Goal: Information Seeking & Learning: Check status

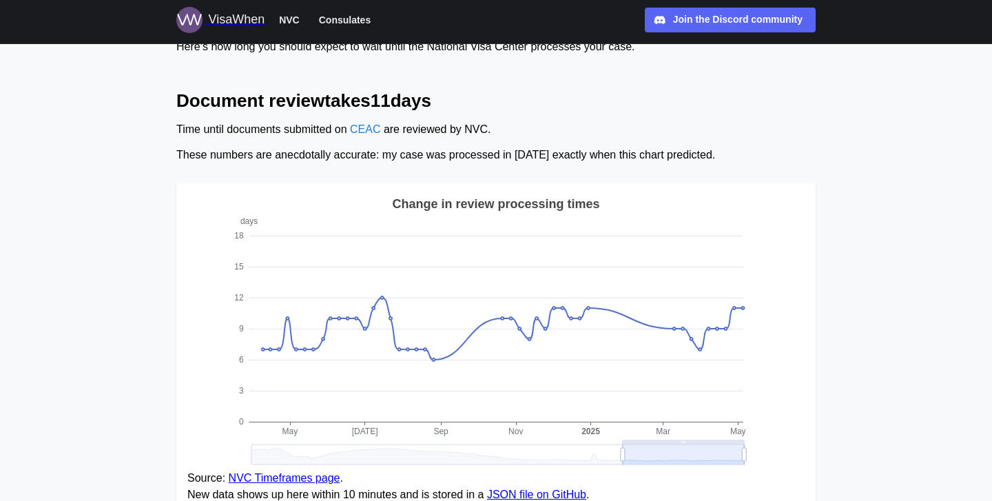
scroll to position [87, 0]
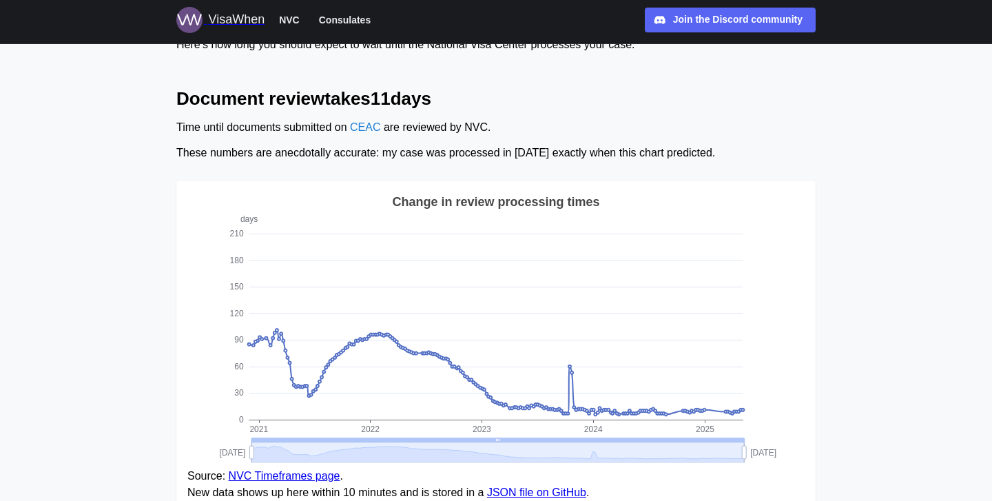
drag, startPoint x: 623, startPoint y: 452, endPoint x: 221, endPoint y: 456, distance: 401.7
click at [194, 354] on icon "days 0 30 60 90 120 150 180 210 2021 2022 2023 2024 2025 Change in review proce…" at bounding box center [495, 330] width 617 height 276
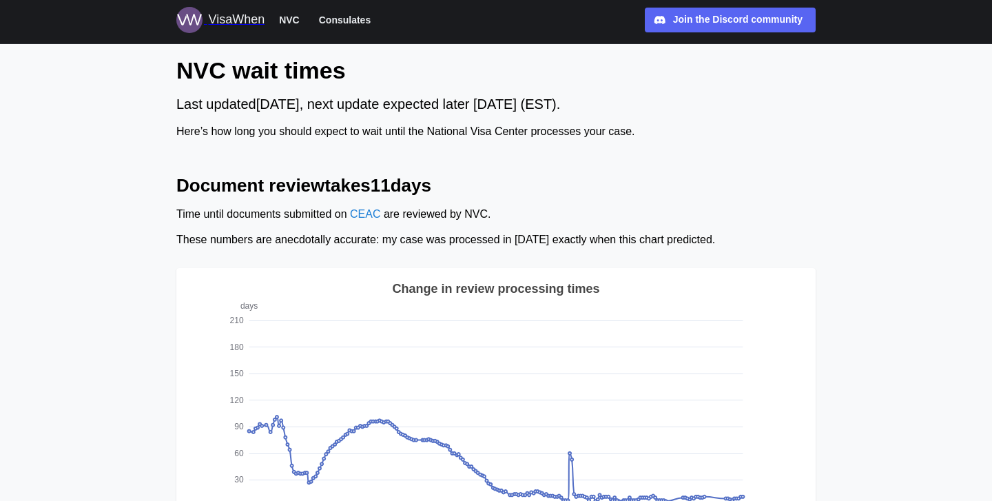
scroll to position [0, 0]
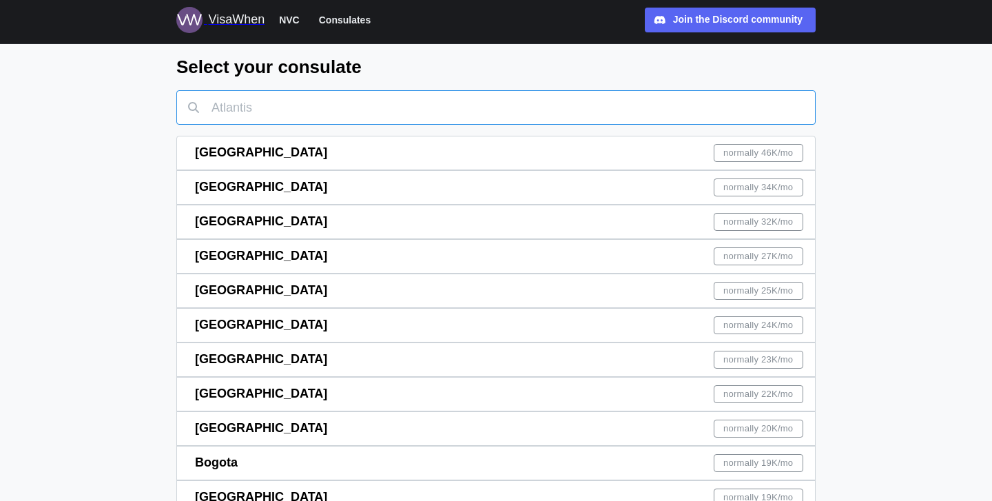
click at [338, 102] on input "text" at bounding box center [495, 107] width 639 height 34
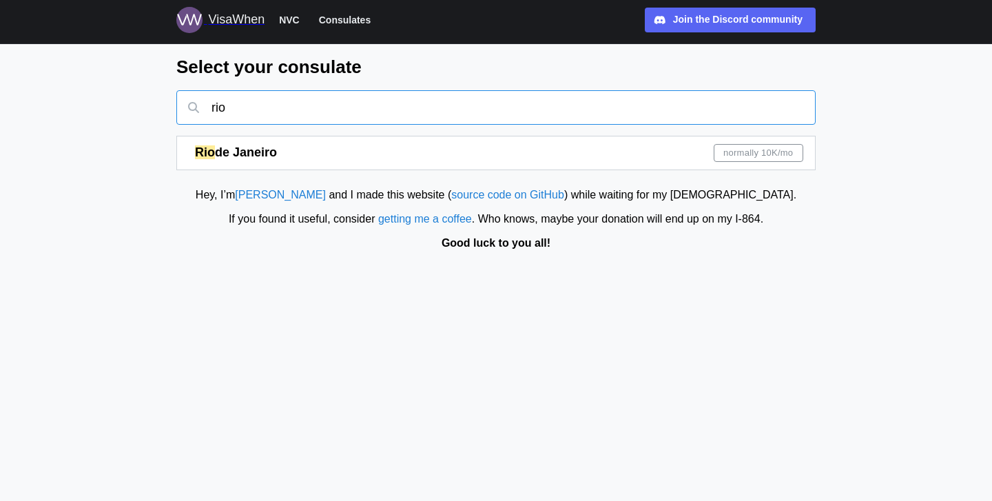
type input "rio"
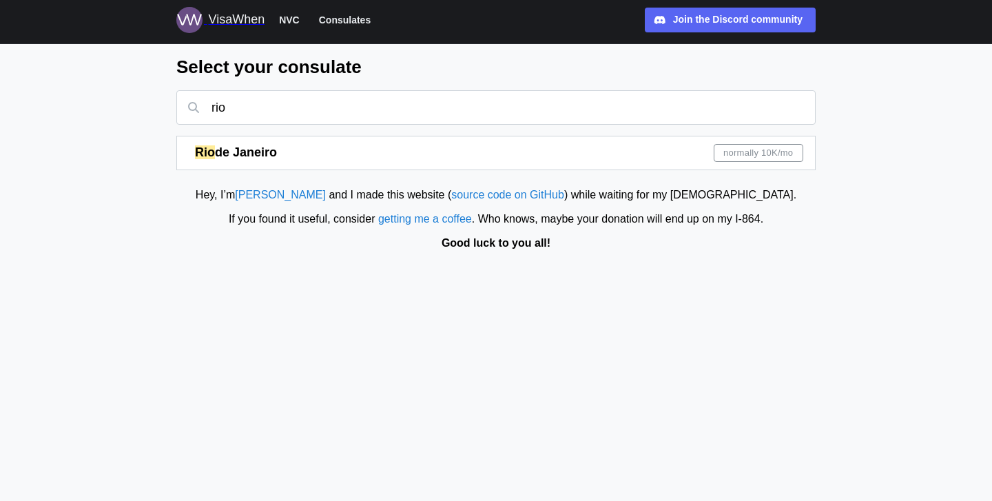
click at [325, 149] on div "[GEOGRAPHIC_DATA] normally 10K /mo" at bounding box center [499, 152] width 608 height 33
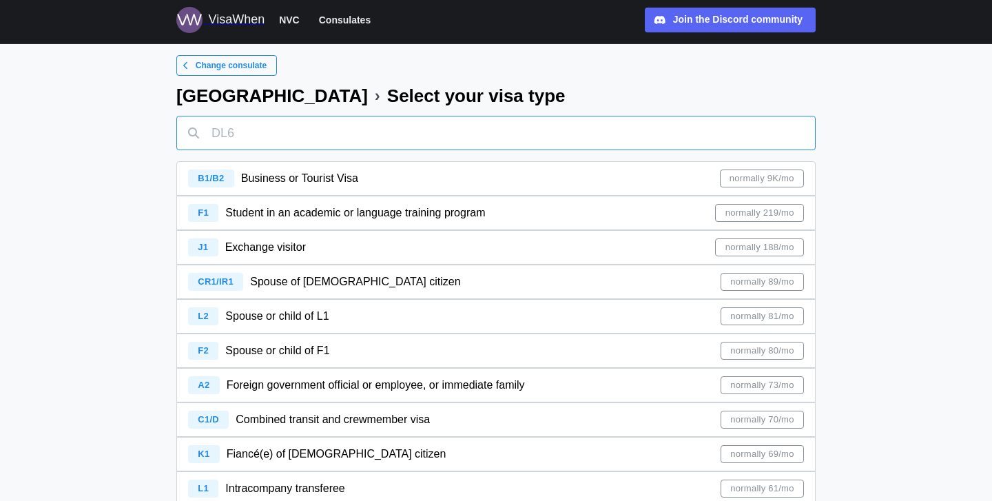
click at [302, 134] on input "text" at bounding box center [495, 133] width 639 height 34
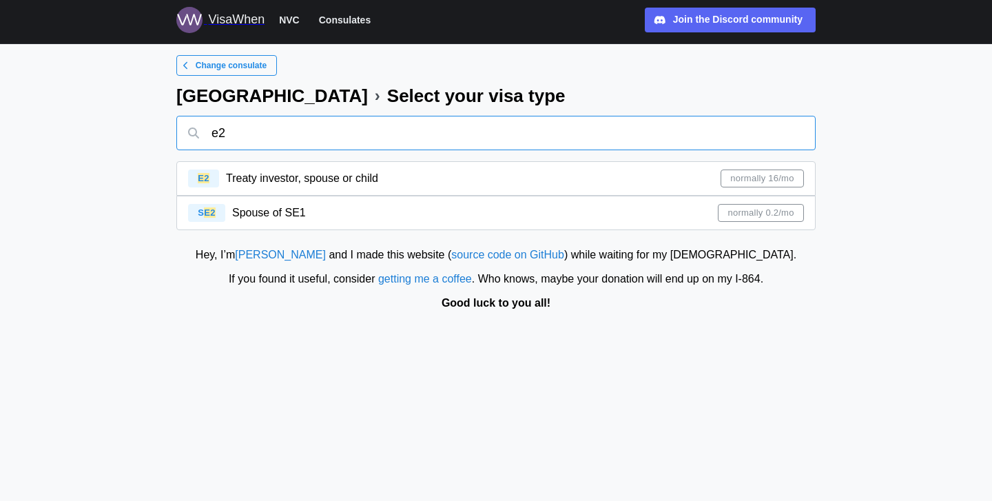
type input "e2"
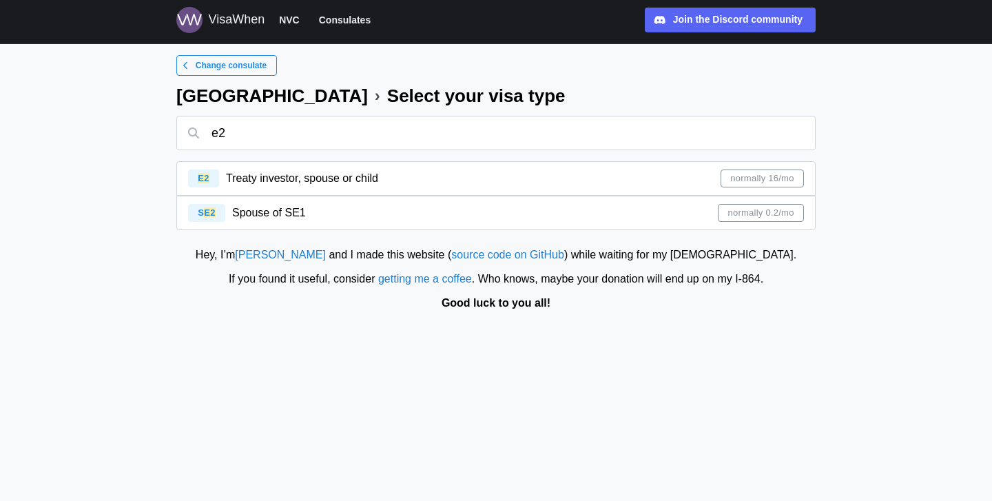
click at [418, 178] on div "E2 Treaty investor, spouse or child normally 16/mo" at bounding box center [496, 178] width 616 height 33
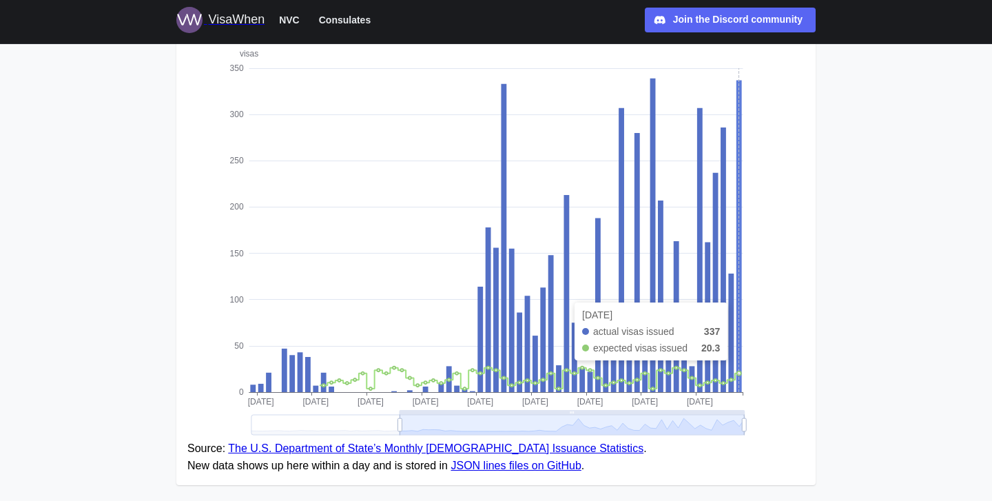
scroll to position [200, 0]
